Goal: Navigation & Orientation: Find specific page/section

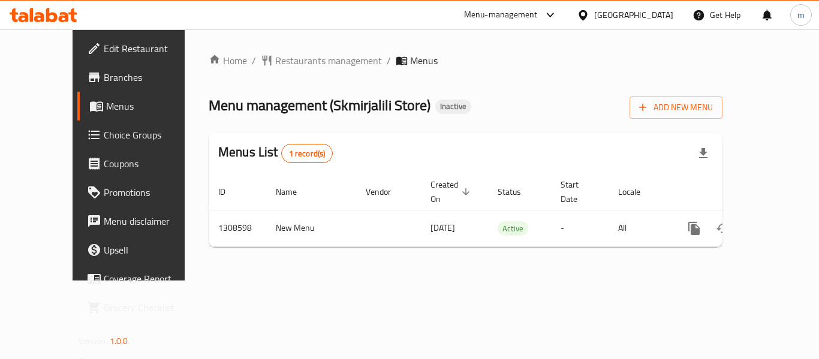
click at [586, 16] on icon at bounding box center [582, 15] width 8 height 10
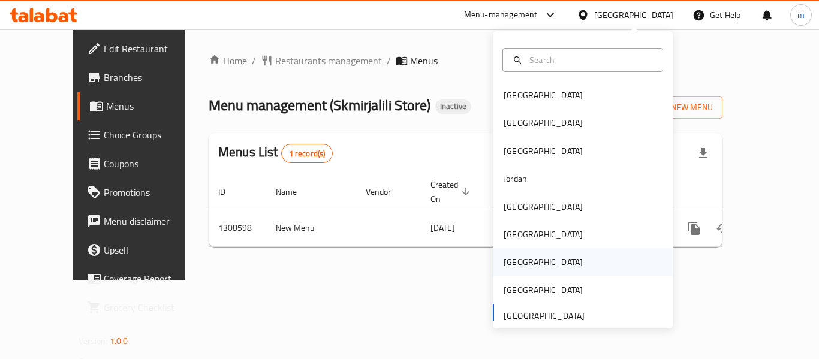
click at [514, 263] on div "[GEOGRAPHIC_DATA]" at bounding box center [543, 261] width 79 height 13
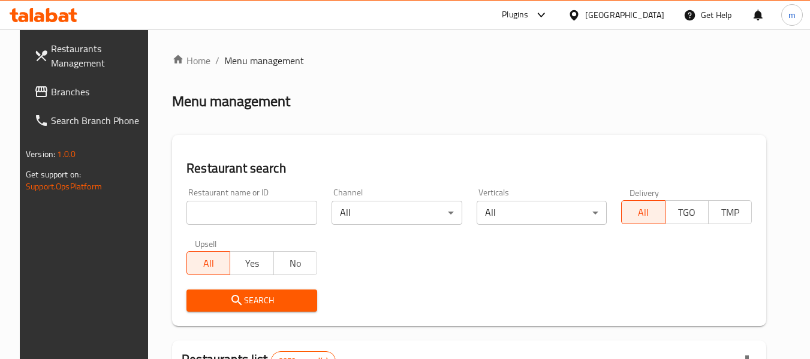
click at [51, 90] on span "Branches" at bounding box center [98, 92] width 95 height 14
